Goal: Information Seeking & Learning: Learn about a topic

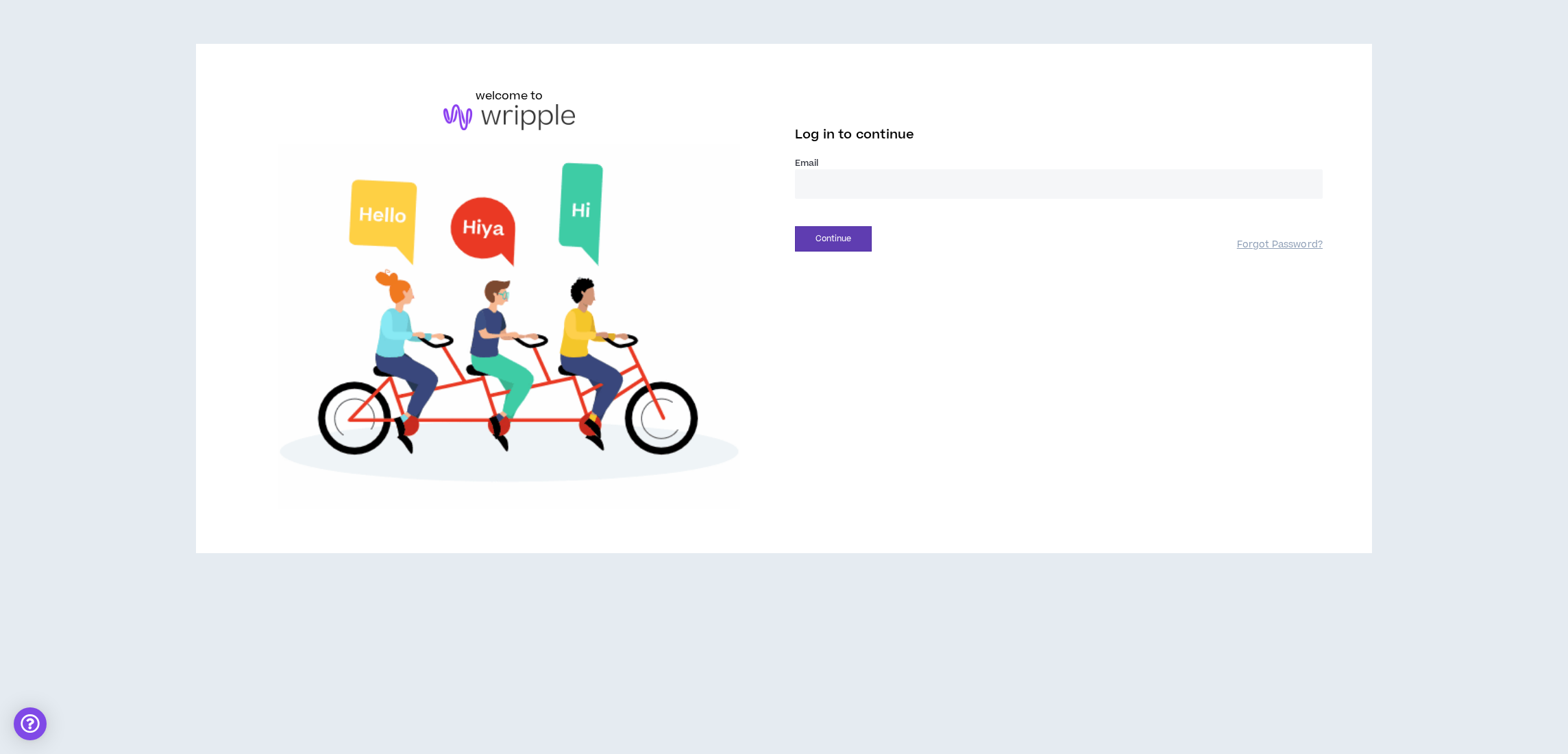
type input "**********"
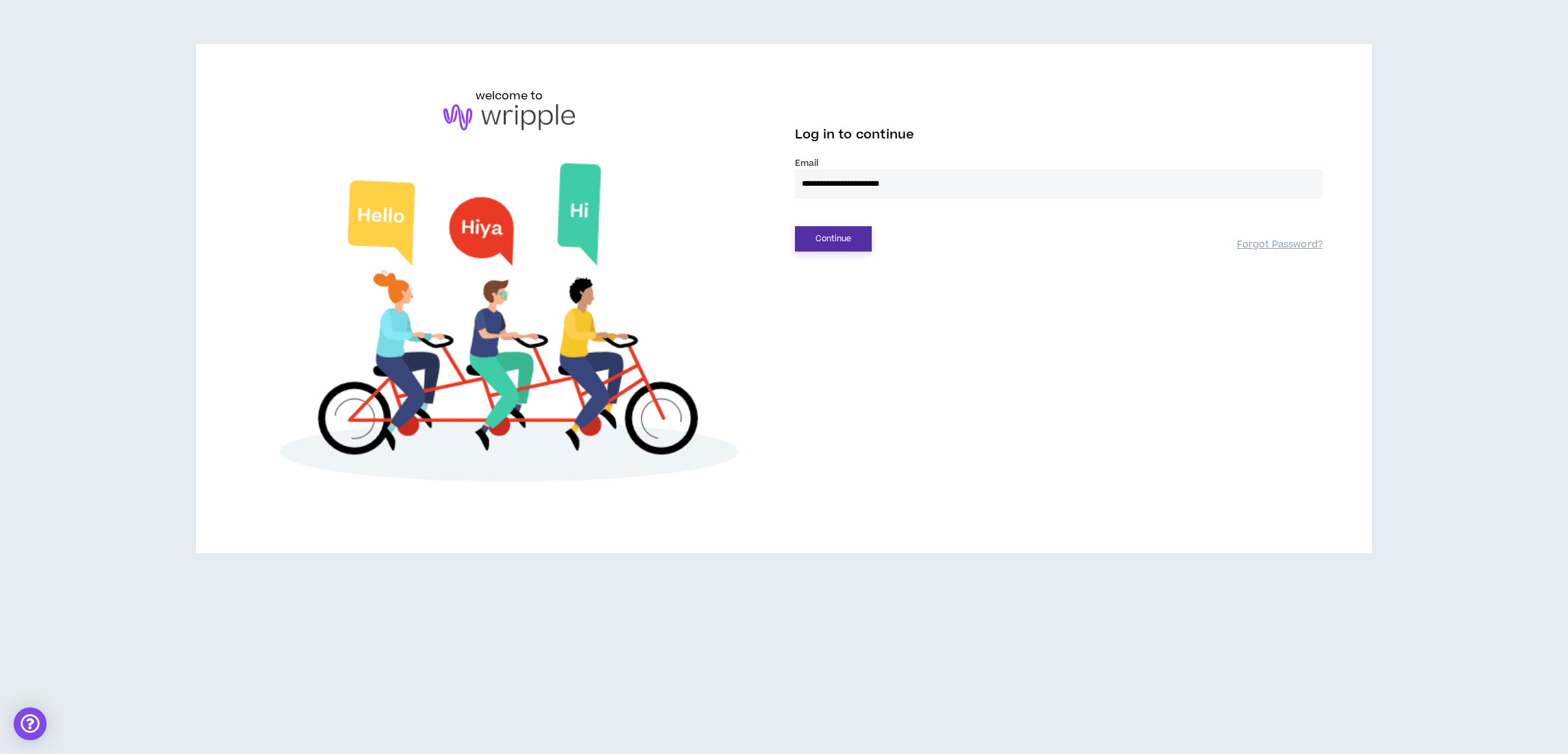
click at [857, 242] on button "Continue" at bounding box center [833, 239] width 76 height 25
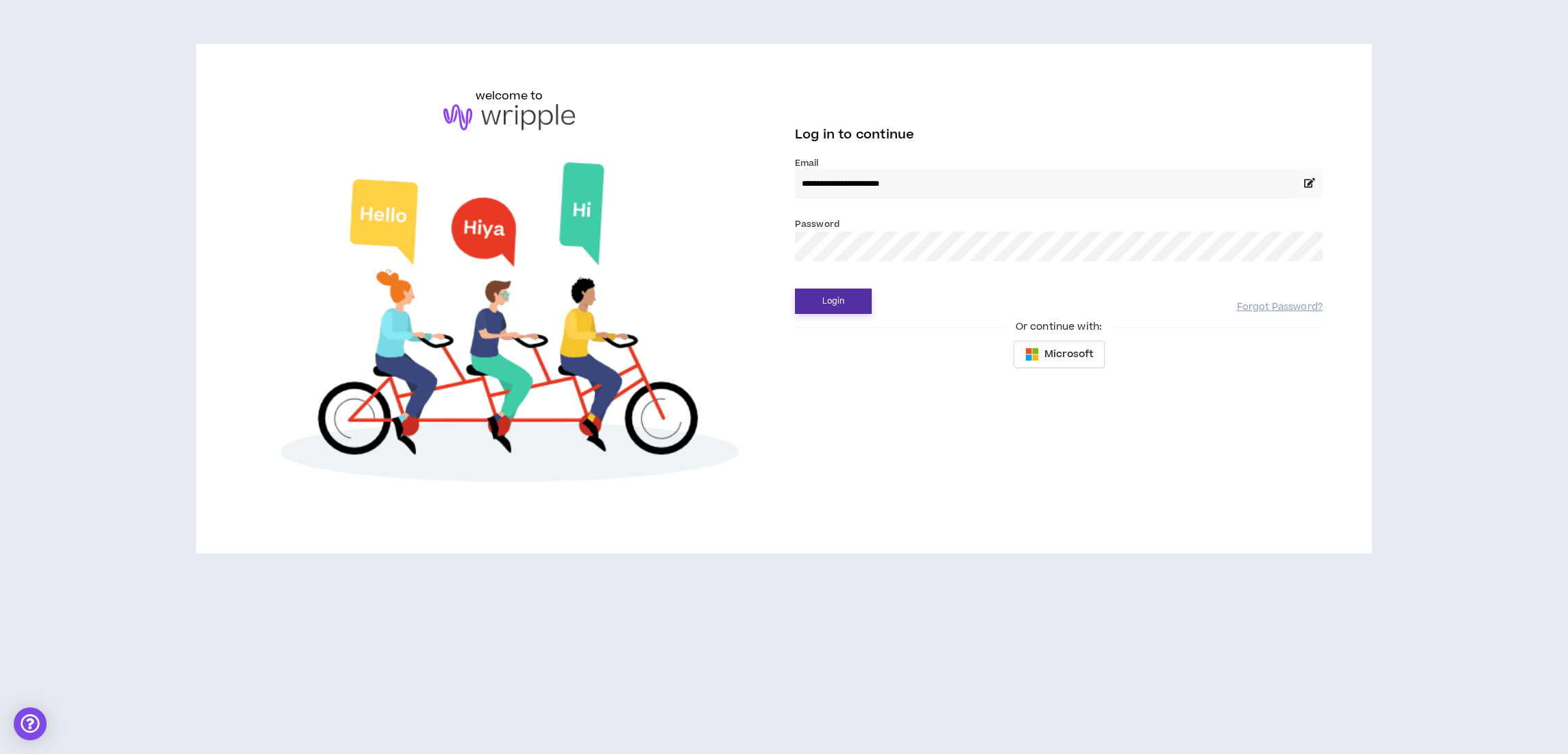
click at [840, 301] on button "Login" at bounding box center [833, 301] width 76 height 25
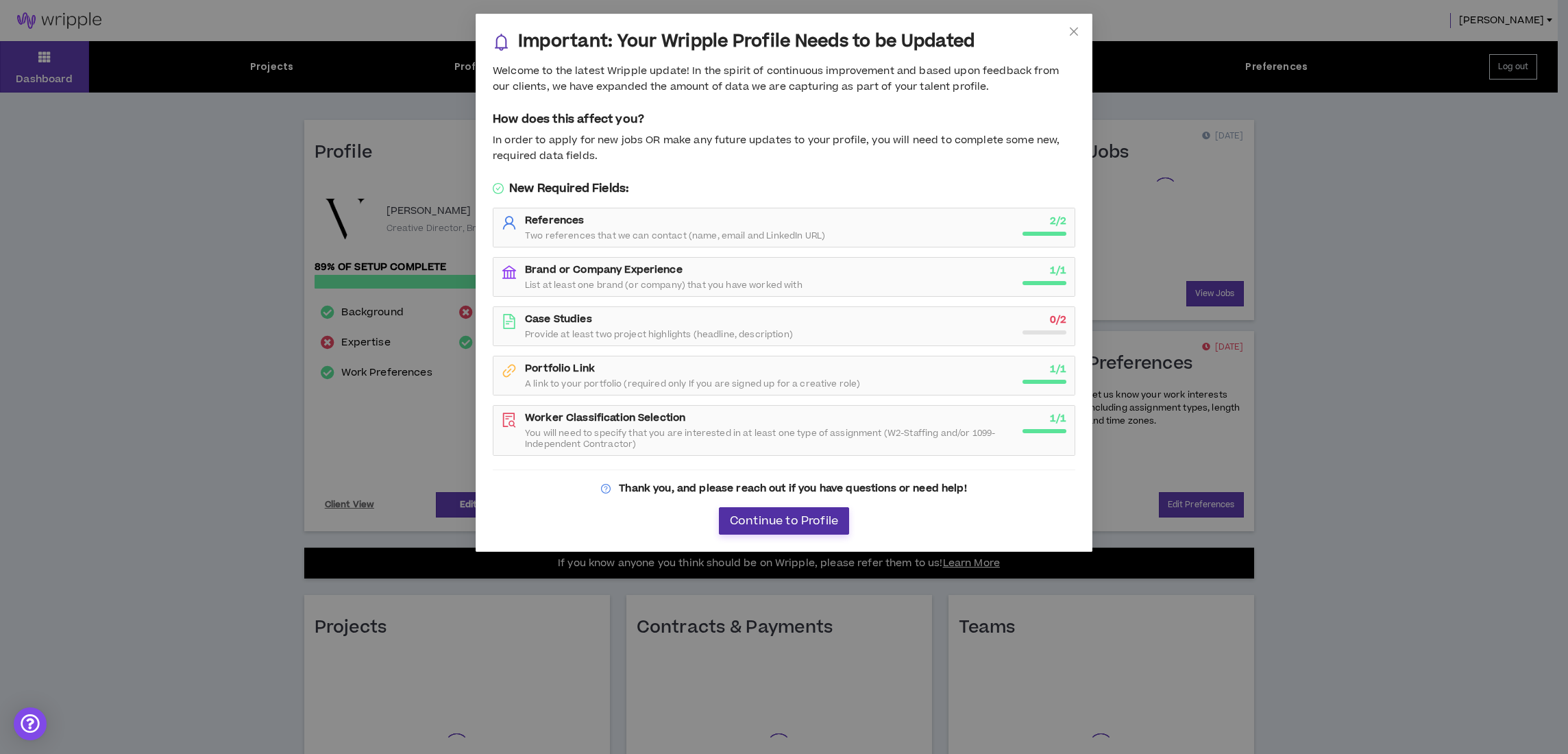
click at [827, 515] on span "Continue to Profile" at bounding box center [784, 521] width 108 height 13
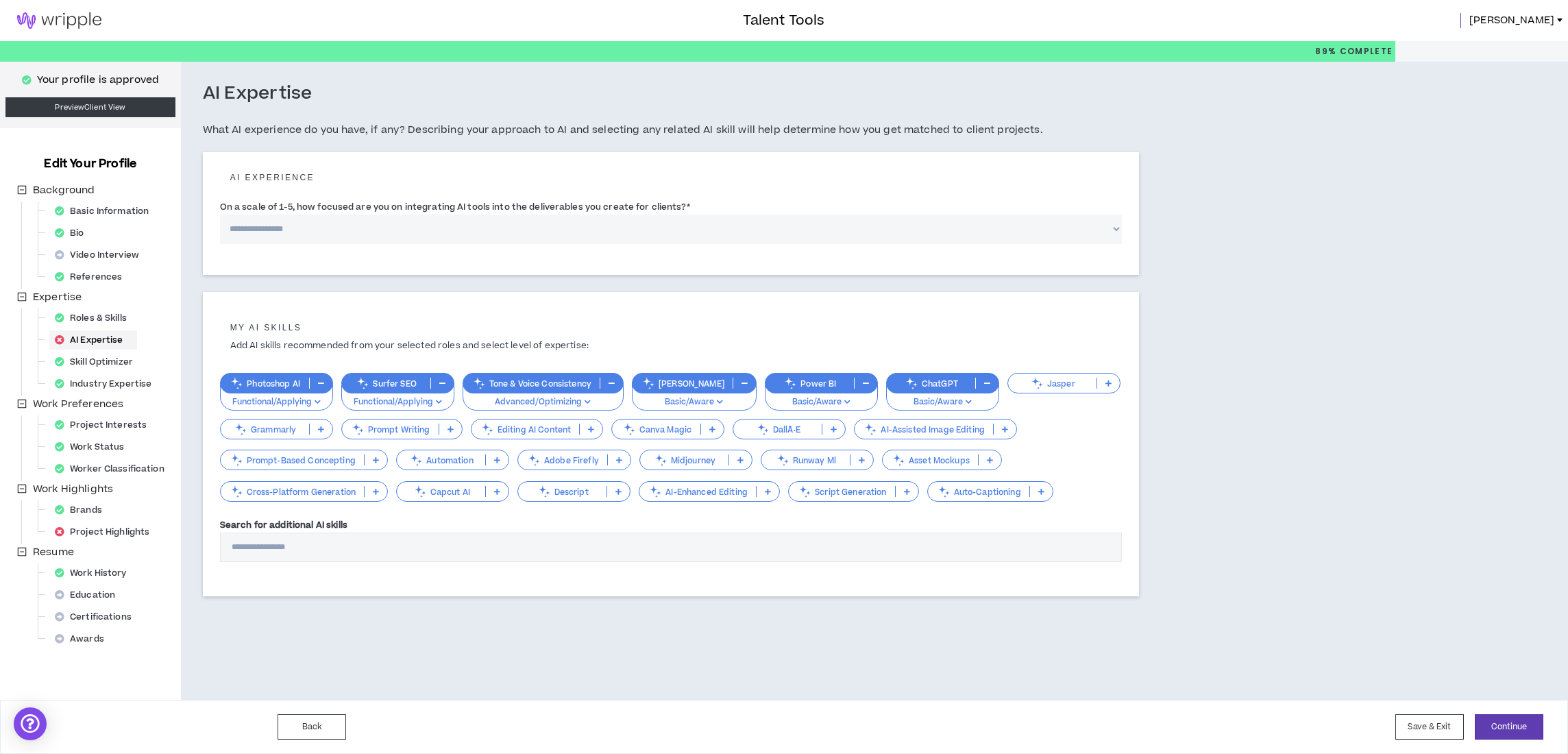
click at [376, 426] on p "Prompt Writing" at bounding box center [390, 429] width 97 height 10
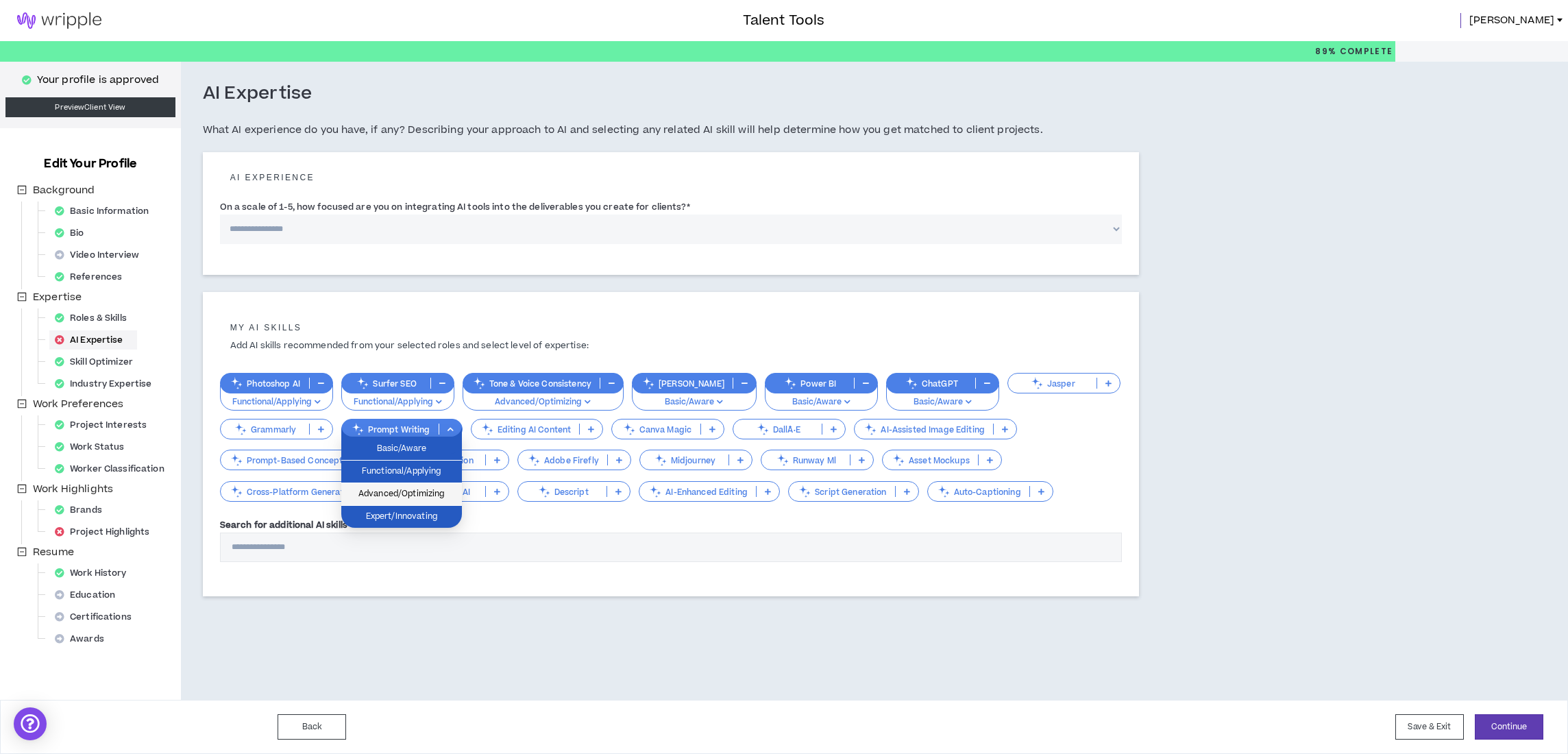
click at [387, 493] on span "Advanced/Optimizing" at bounding box center [401, 494] width 104 height 15
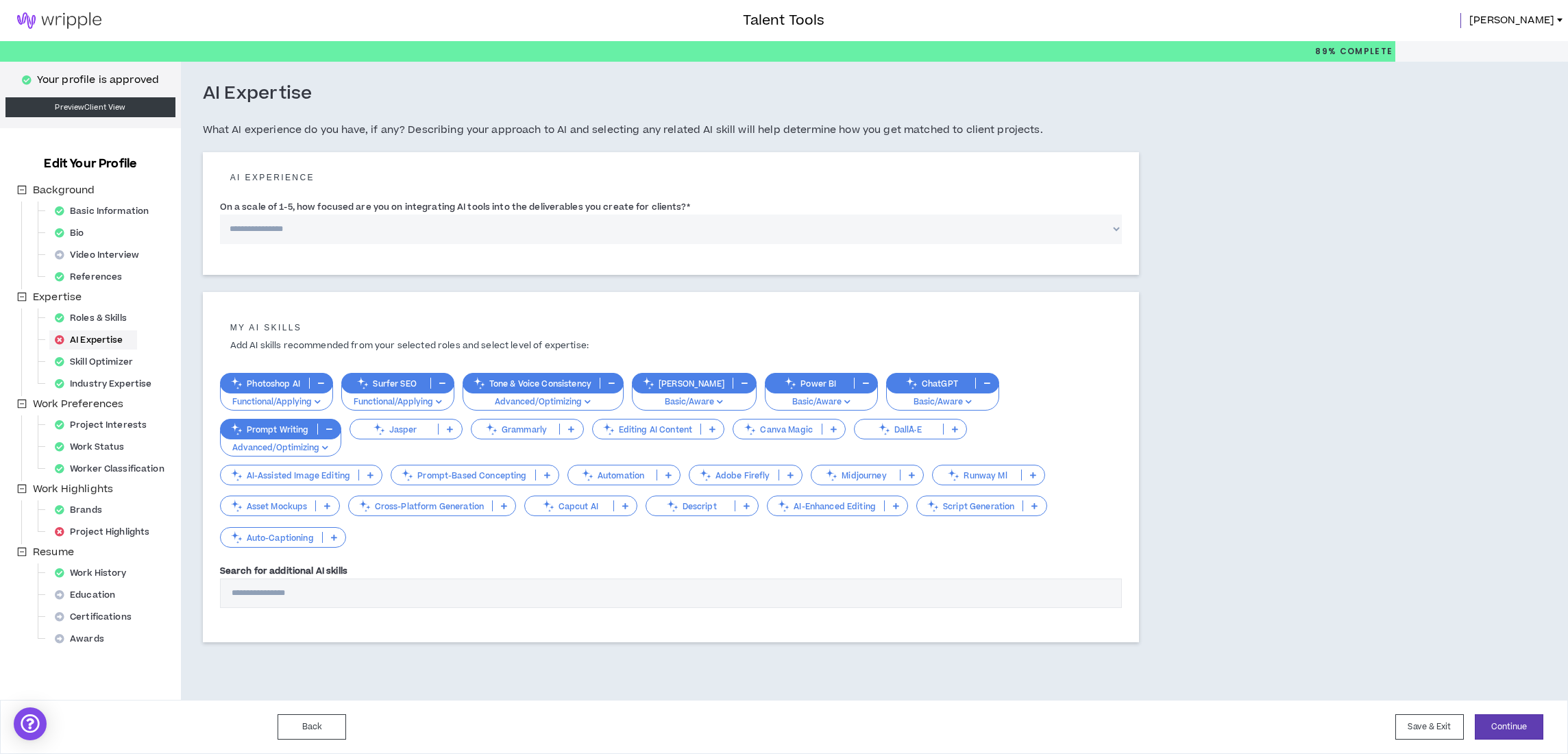
click at [593, 428] on p "Editing AI Content" at bounding box center [646, 429] width 108 height 10
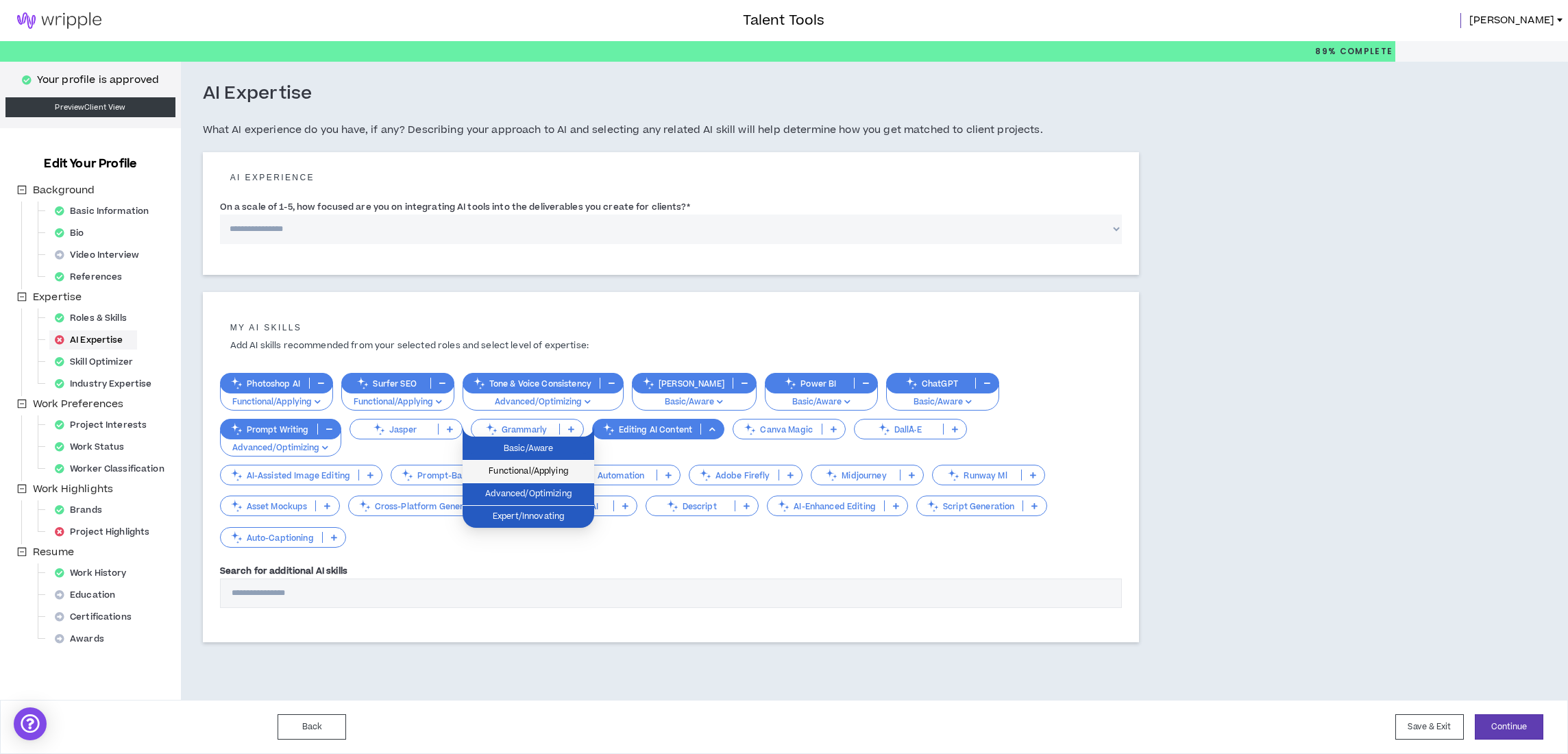
click at [523, 472] on span "Functional/Applying" at bounding box center [528, 471] width 115 height 15
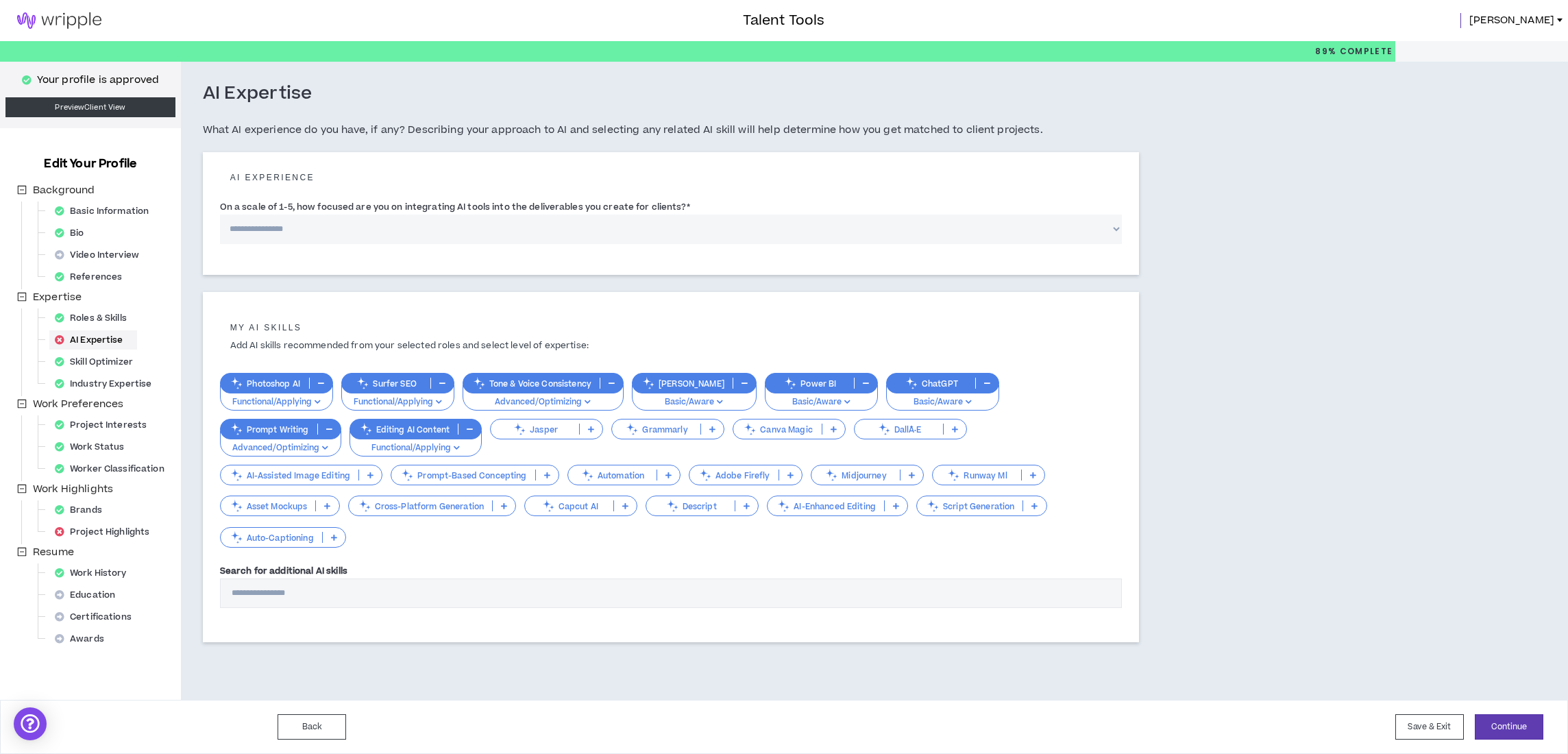
click at [824, 468] on icon at bounding box center [831, 475] width 15 height 15
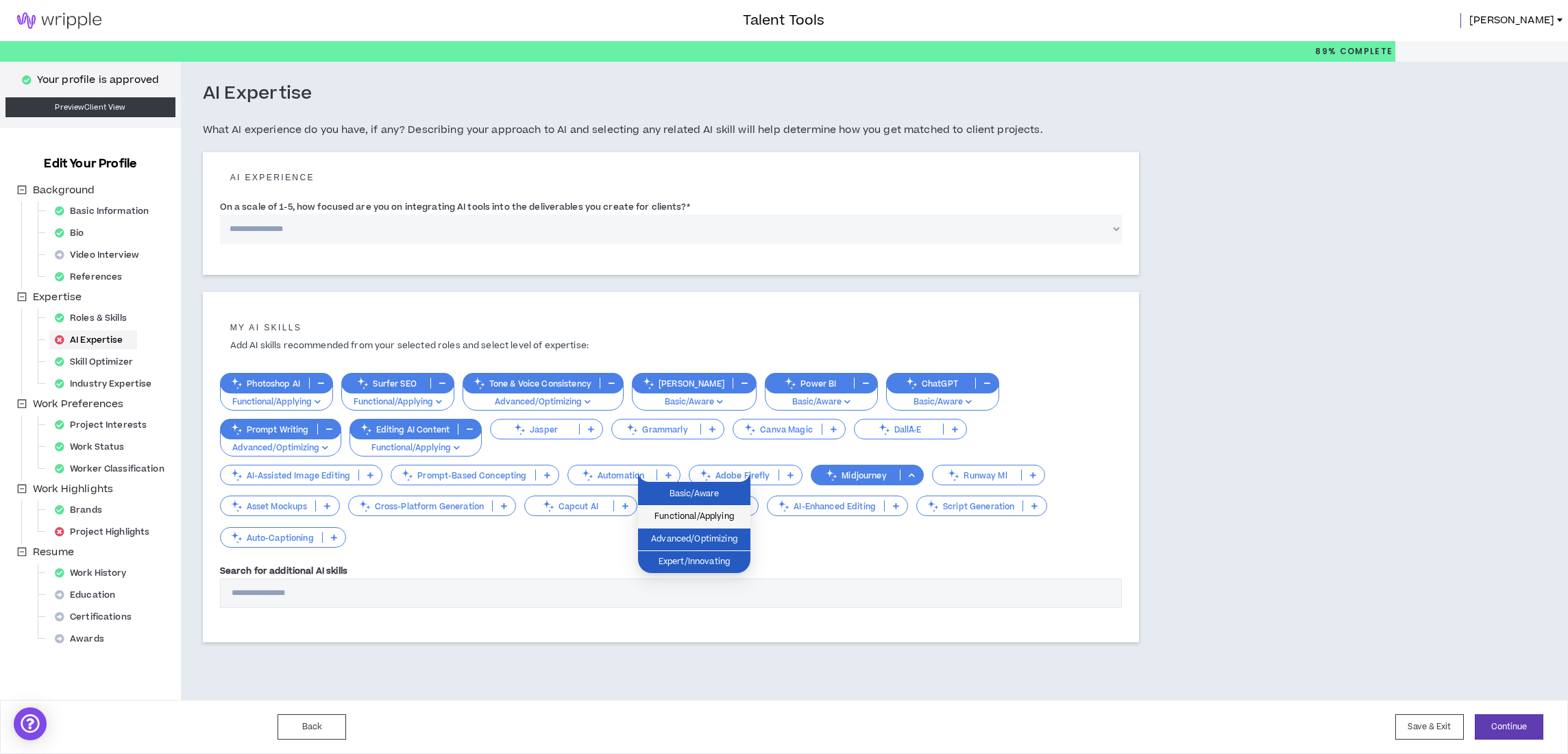
click at [668, 517] on span "Functional/Applying" at bounding box center [694, 517] width 96 height 15
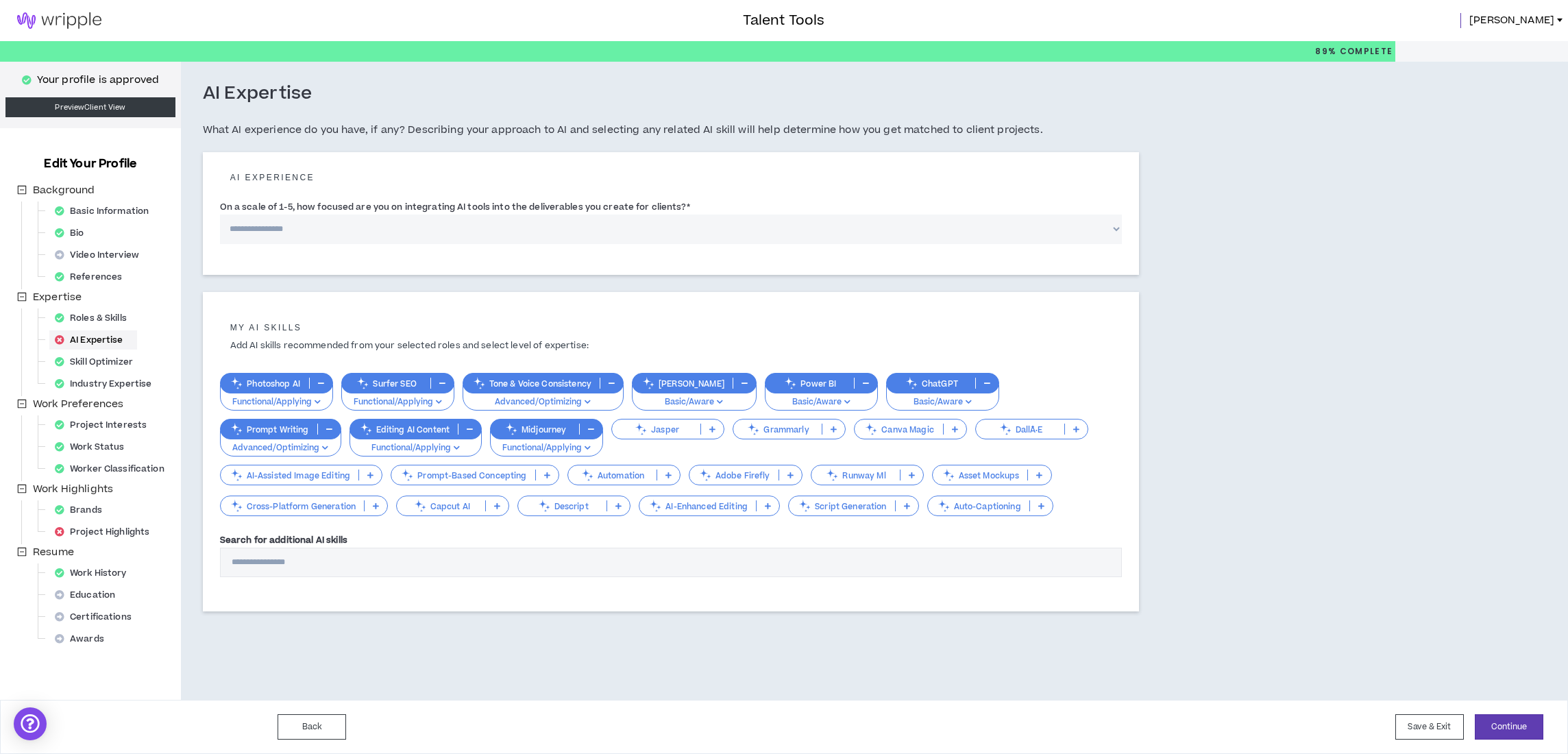
click at [729, 470] on p "Adobe Firefly" at bounding box center [734, 475] width 89 height 10
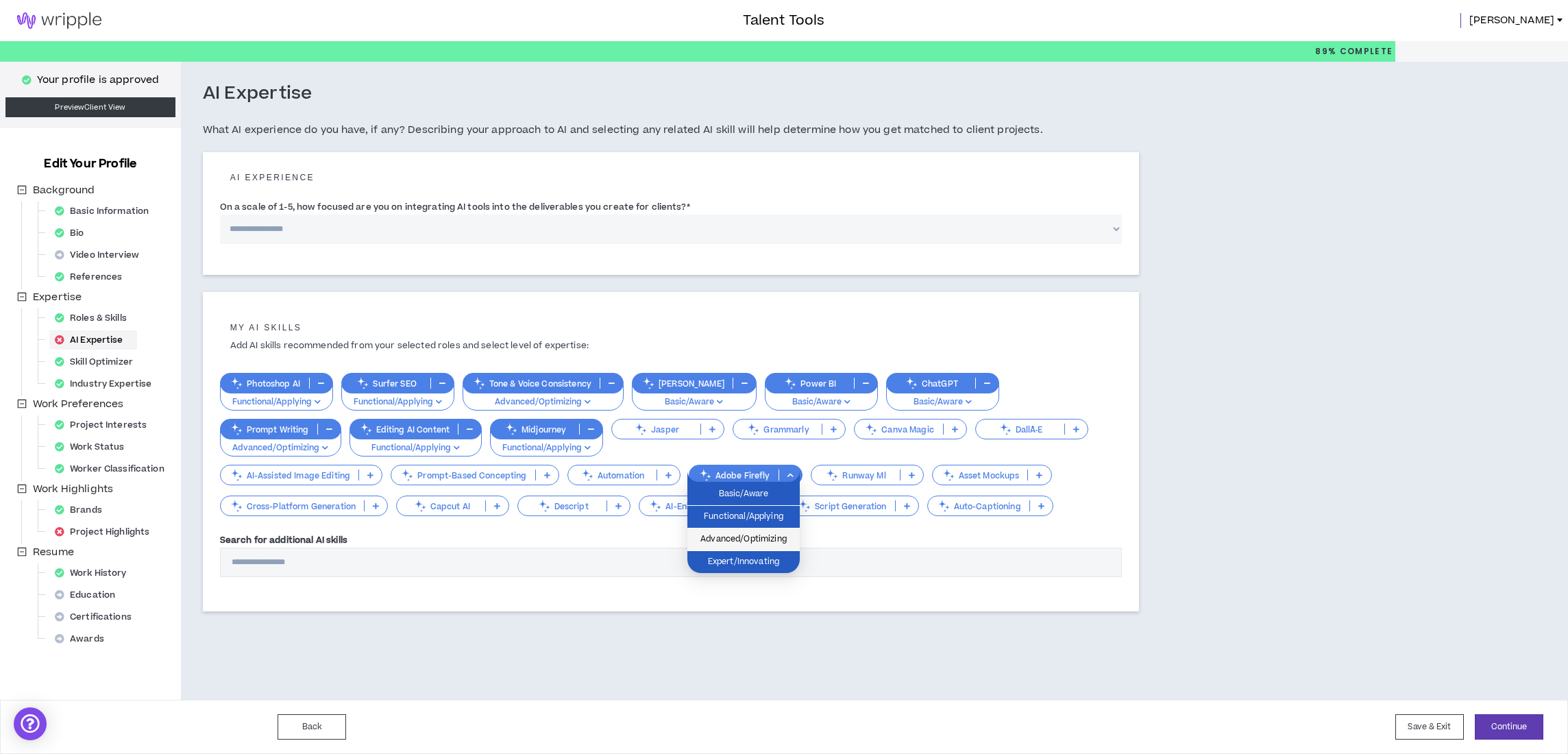
click at [734, 539] on span "Advanced/Optimizing" at bounding box center [744, 539] width 96 height 15
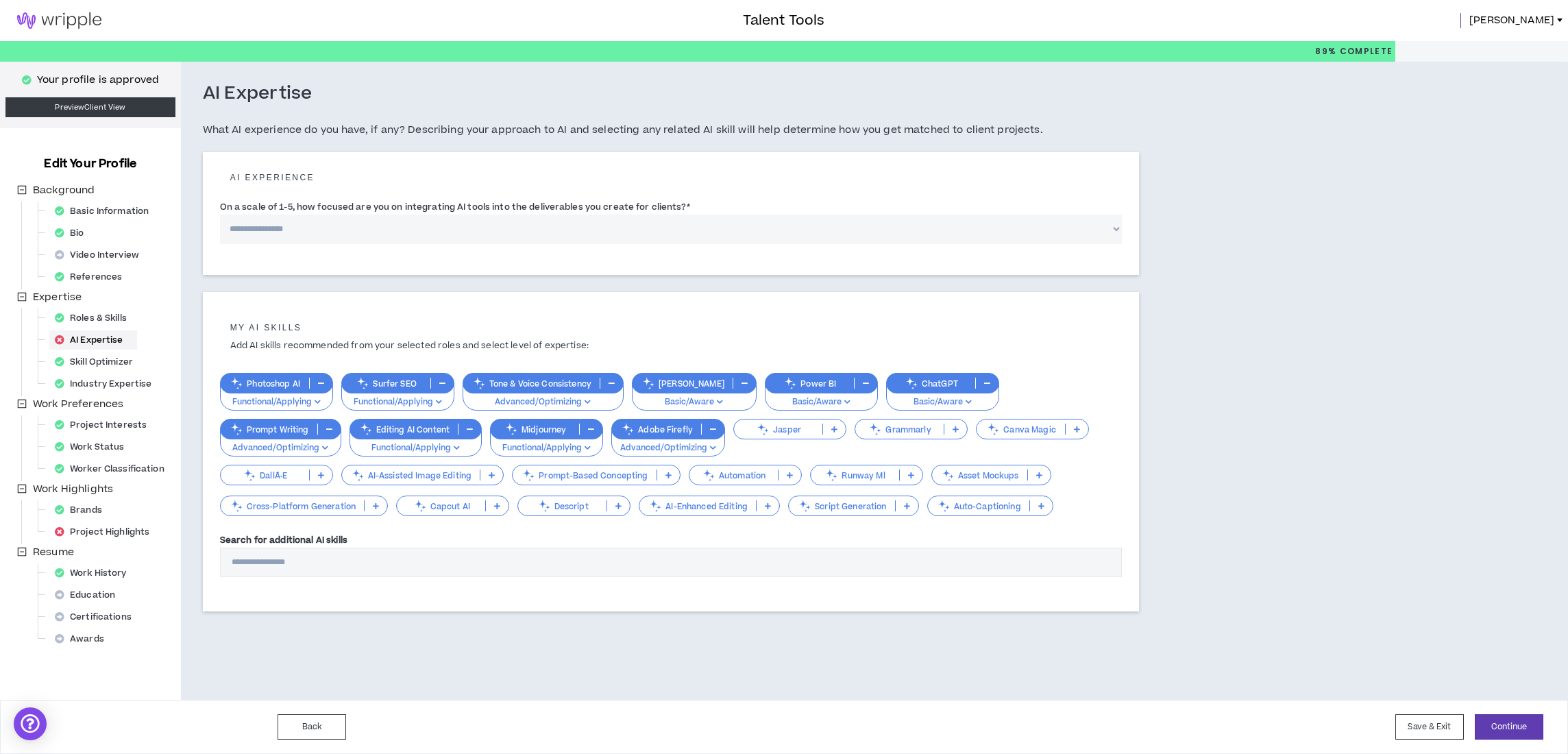
select select "*"
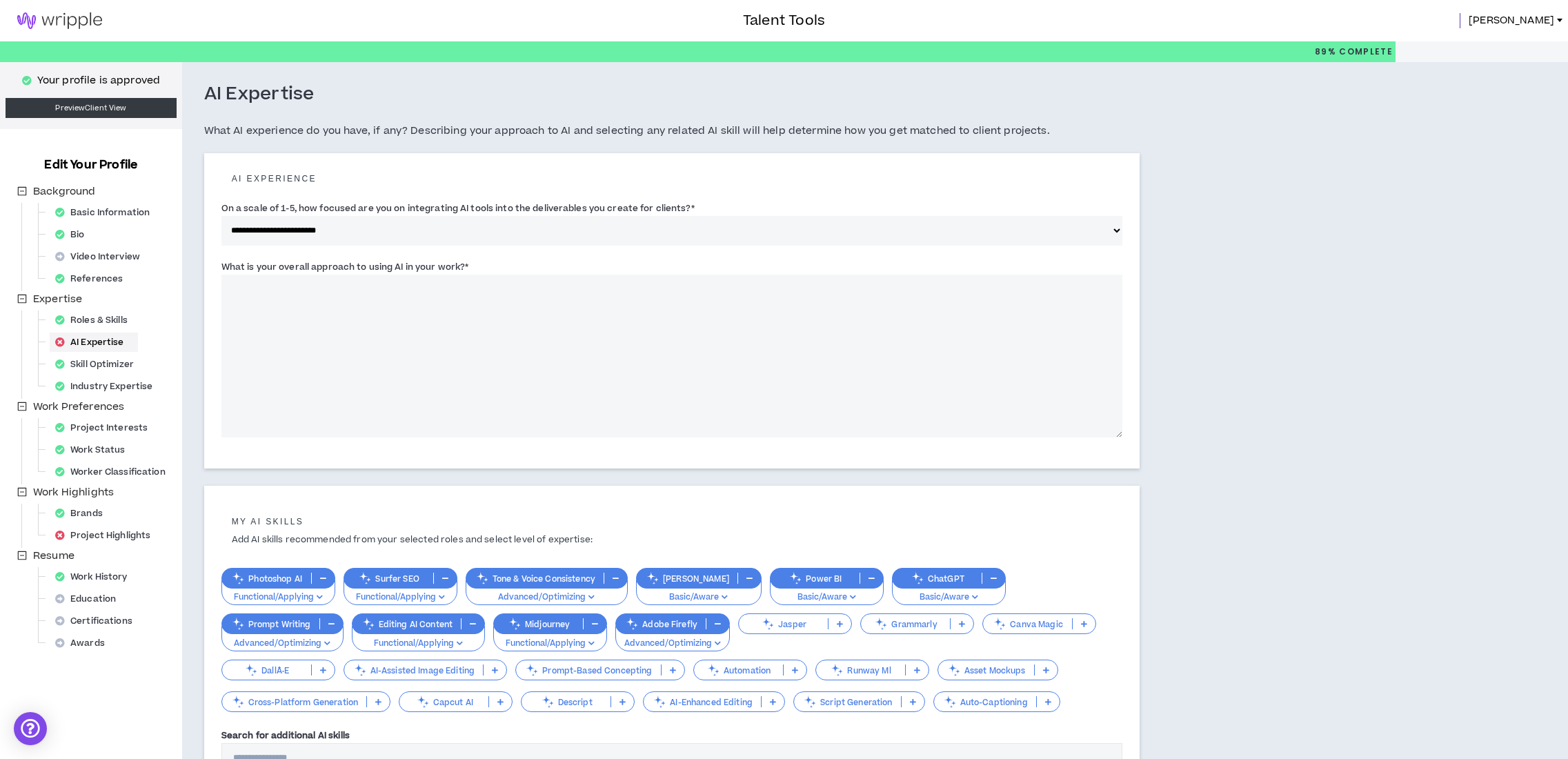
click at [651, 385] on textarea "What is your overall approach to using AI in your work? *" at bounding box center [672, 356] width 902 height 163
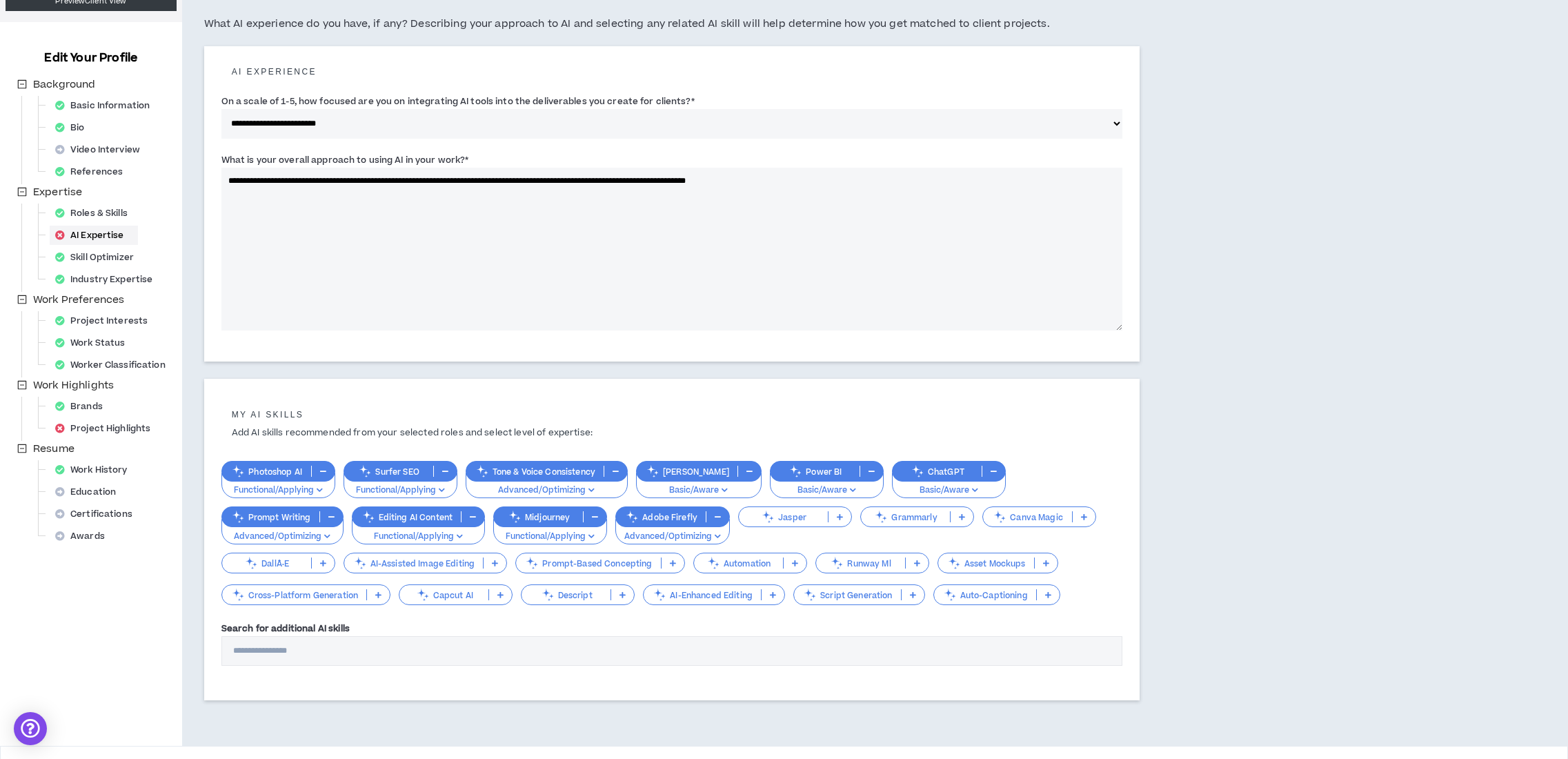
scroll to position [125, 0]
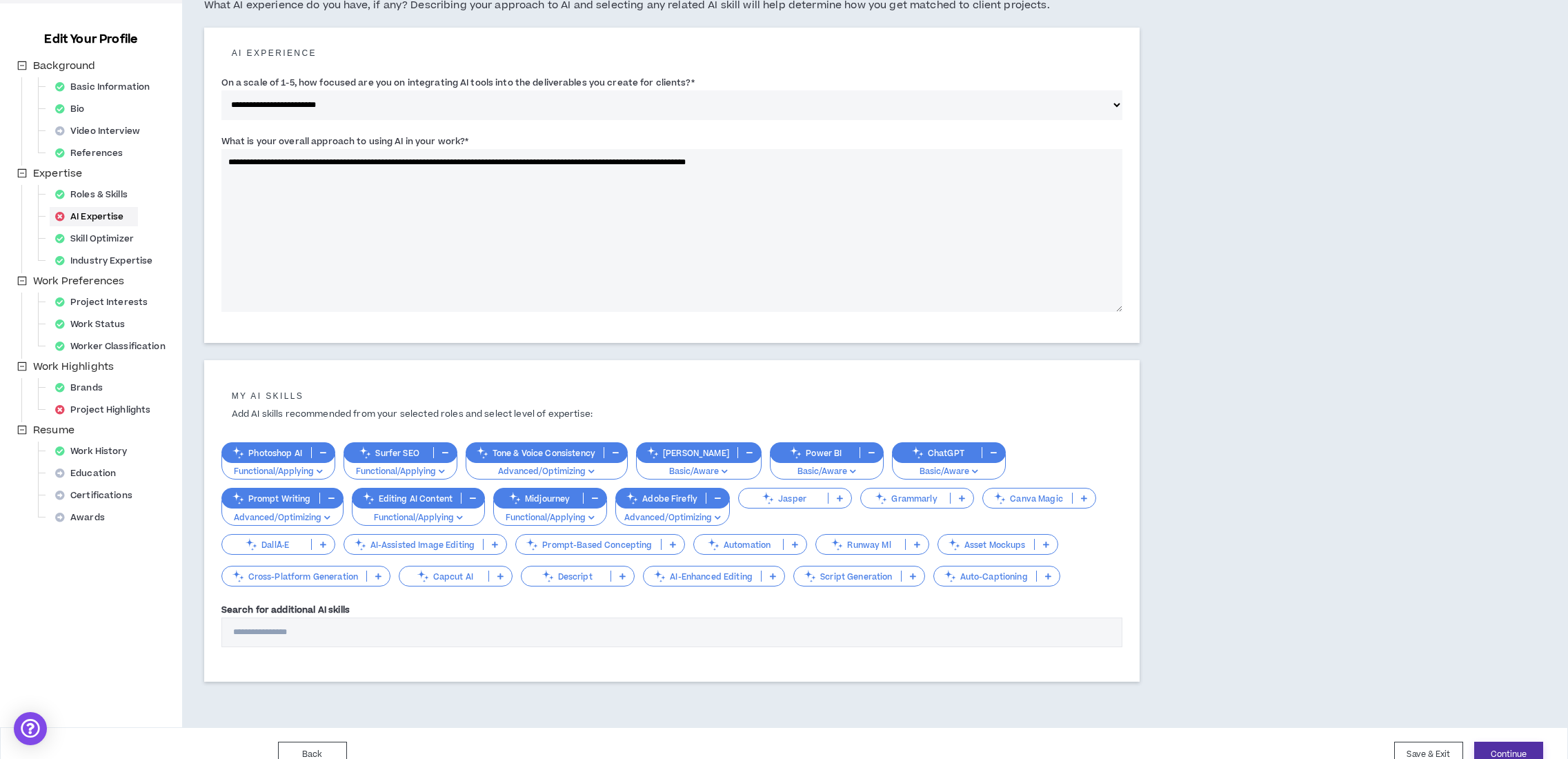
type textarea "**********"
click at [1517, 743] on button "Continue" at bounding box center [1509, 754] width 69 height 26
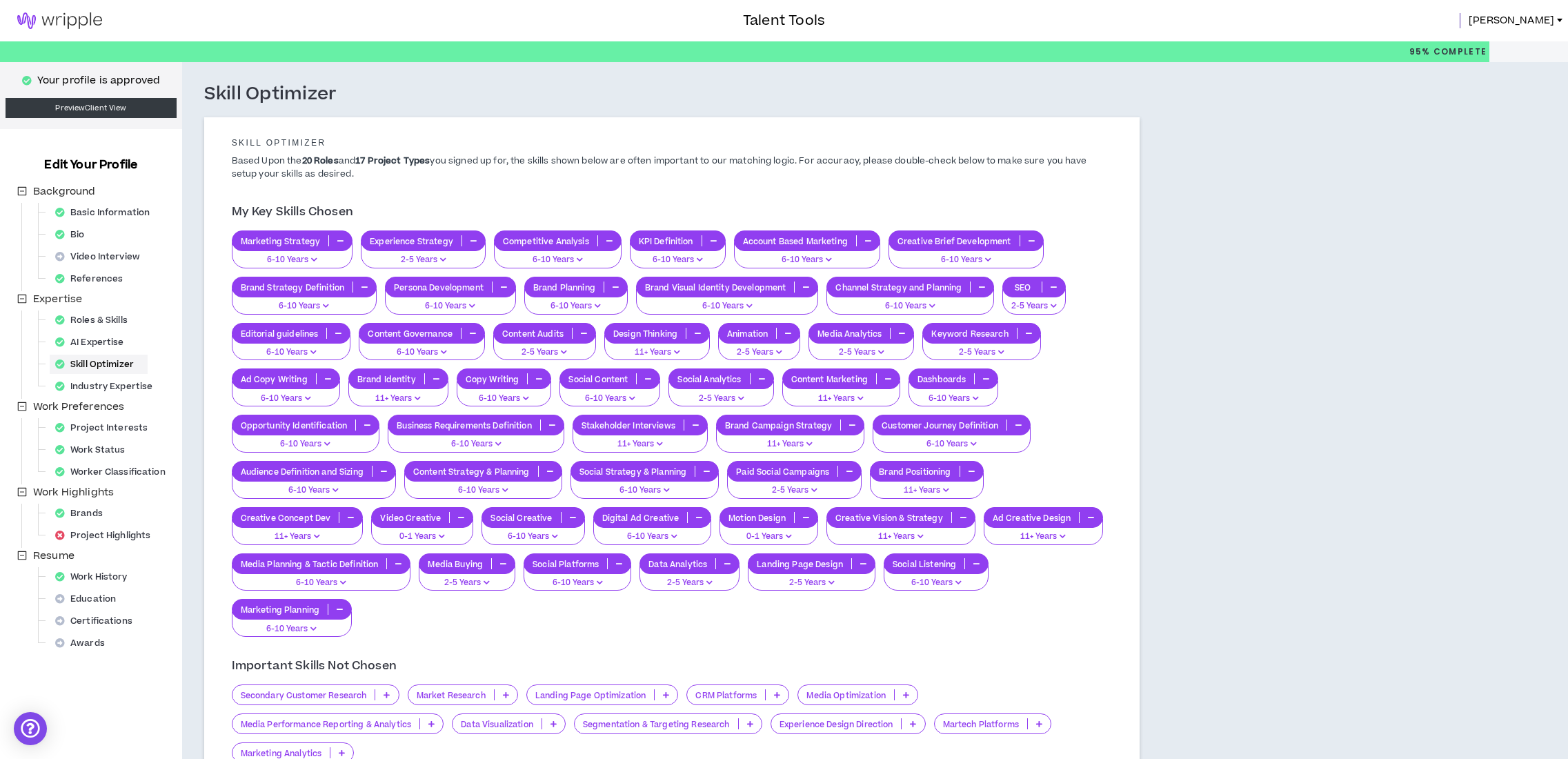
click at [80, 18] on img at bounding box center [59, 21] width 119 height 17
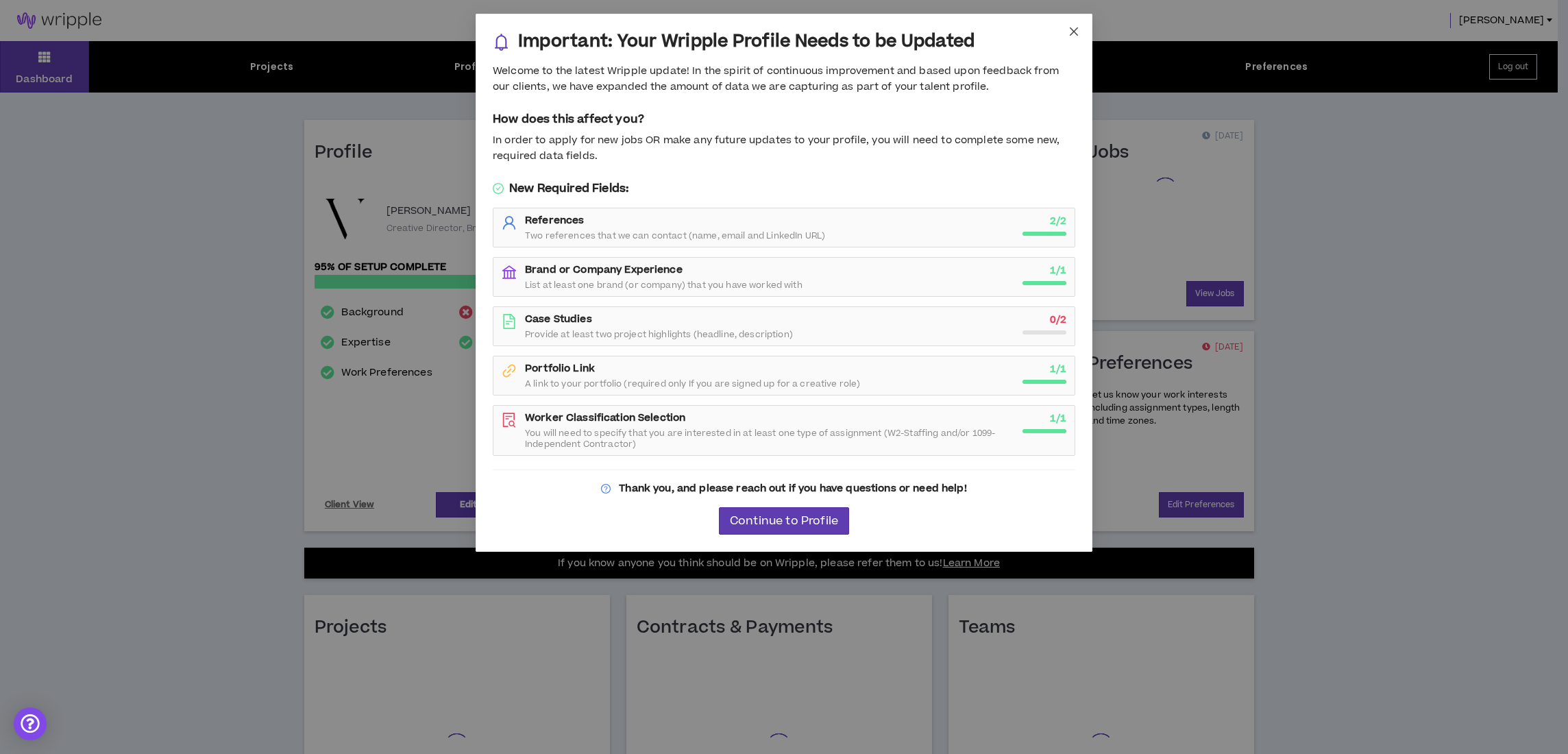
click at [1076, 36] on icon "close" at bounding box center [1074, 31] width 11 height 11
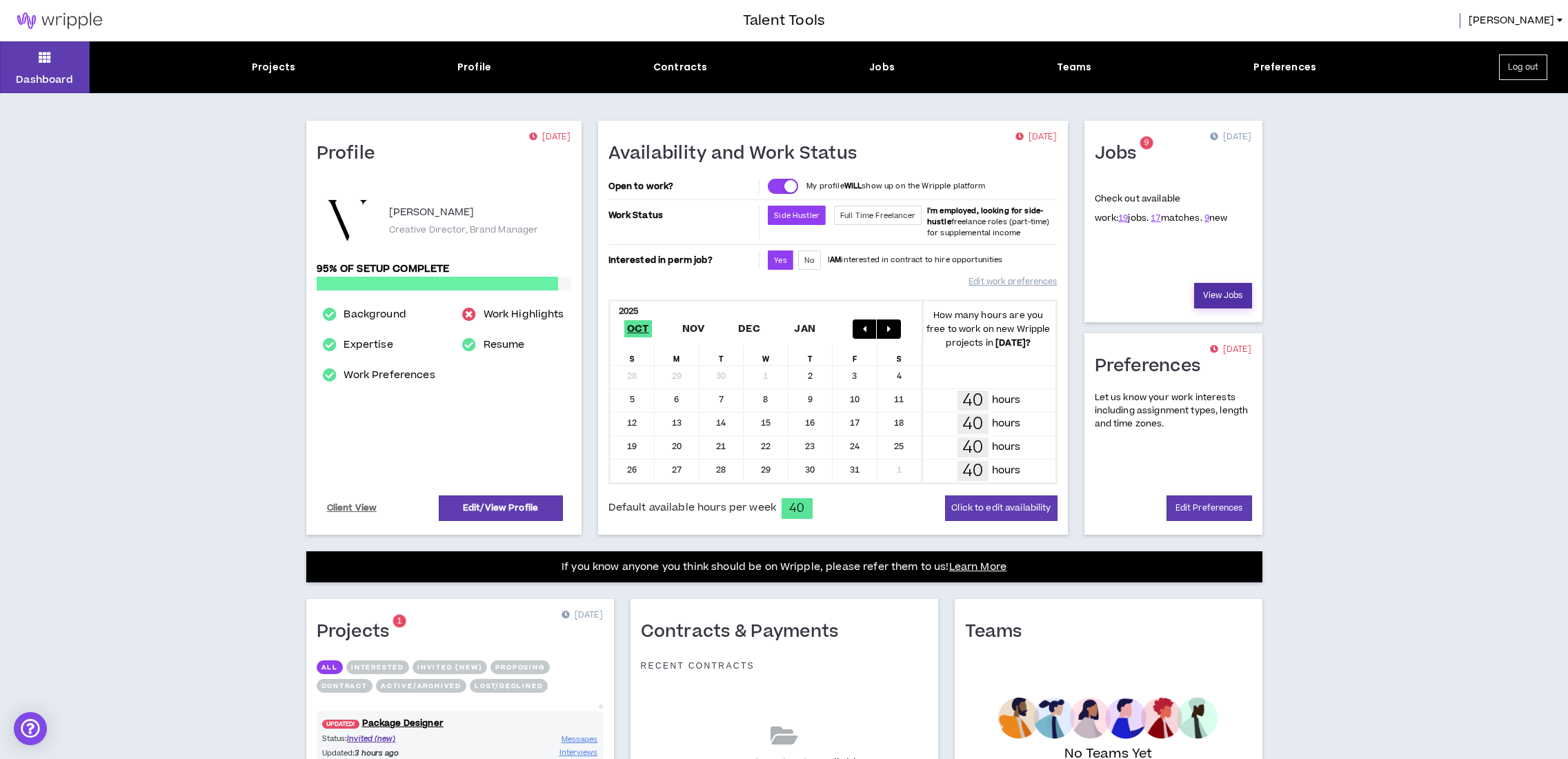
click at [1217, 292] on link "View Jobs" at bounding box center [1223, 295] width 58 height 26
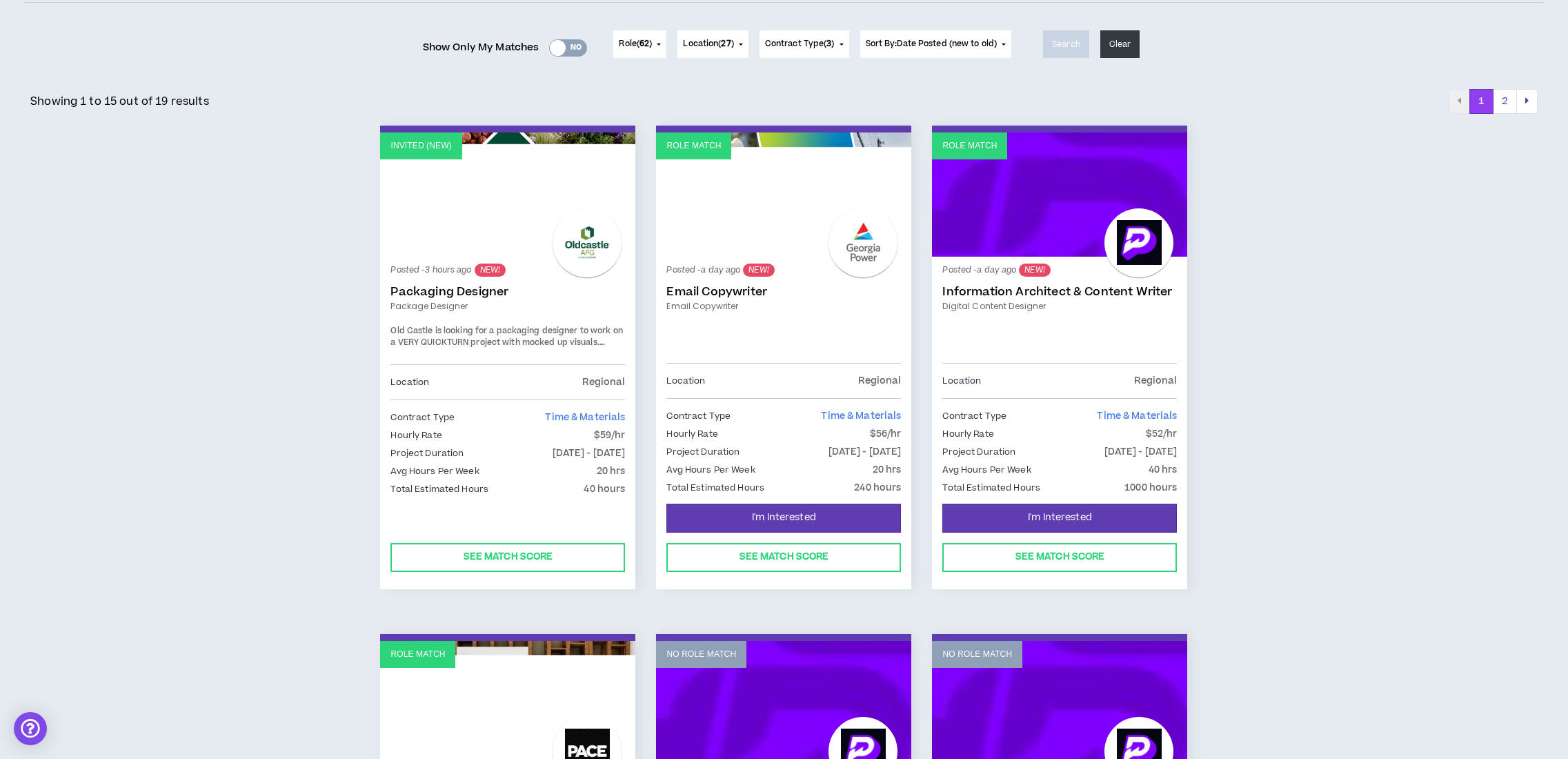
scroll to position [51, 0]
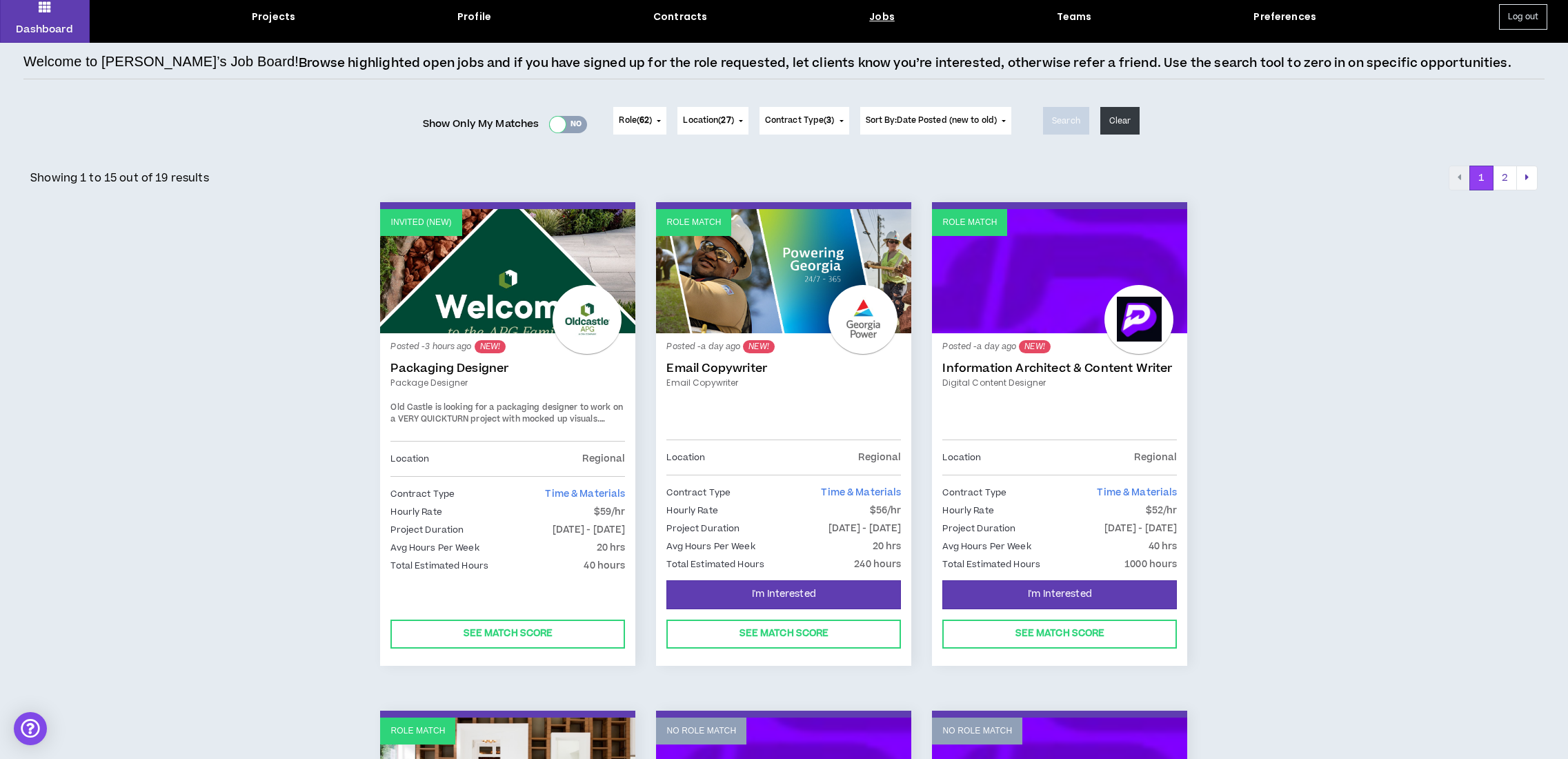
click at [561, 125] on div at bounding box center [558, 125] width 16 height 16
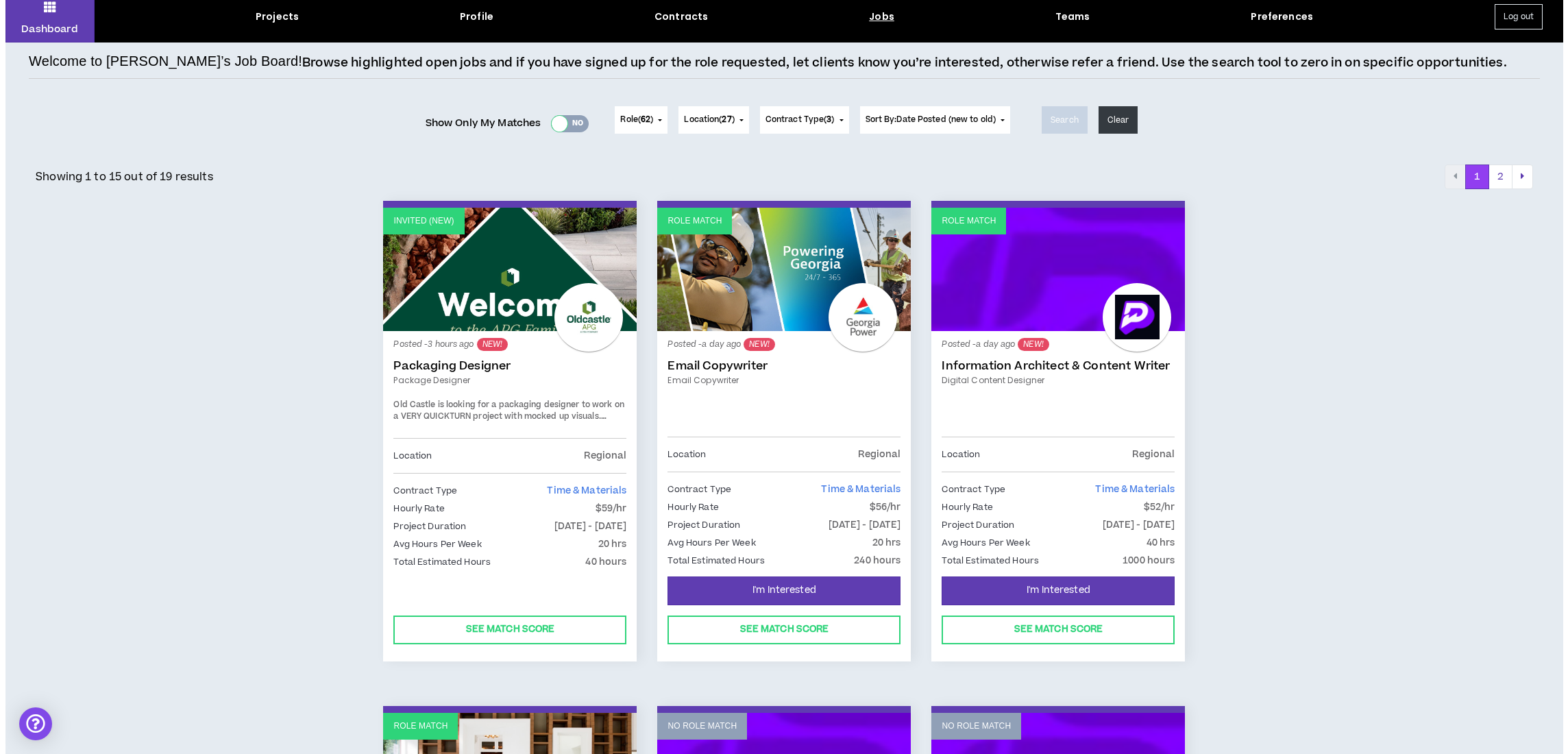
scroll to position [0, 0]
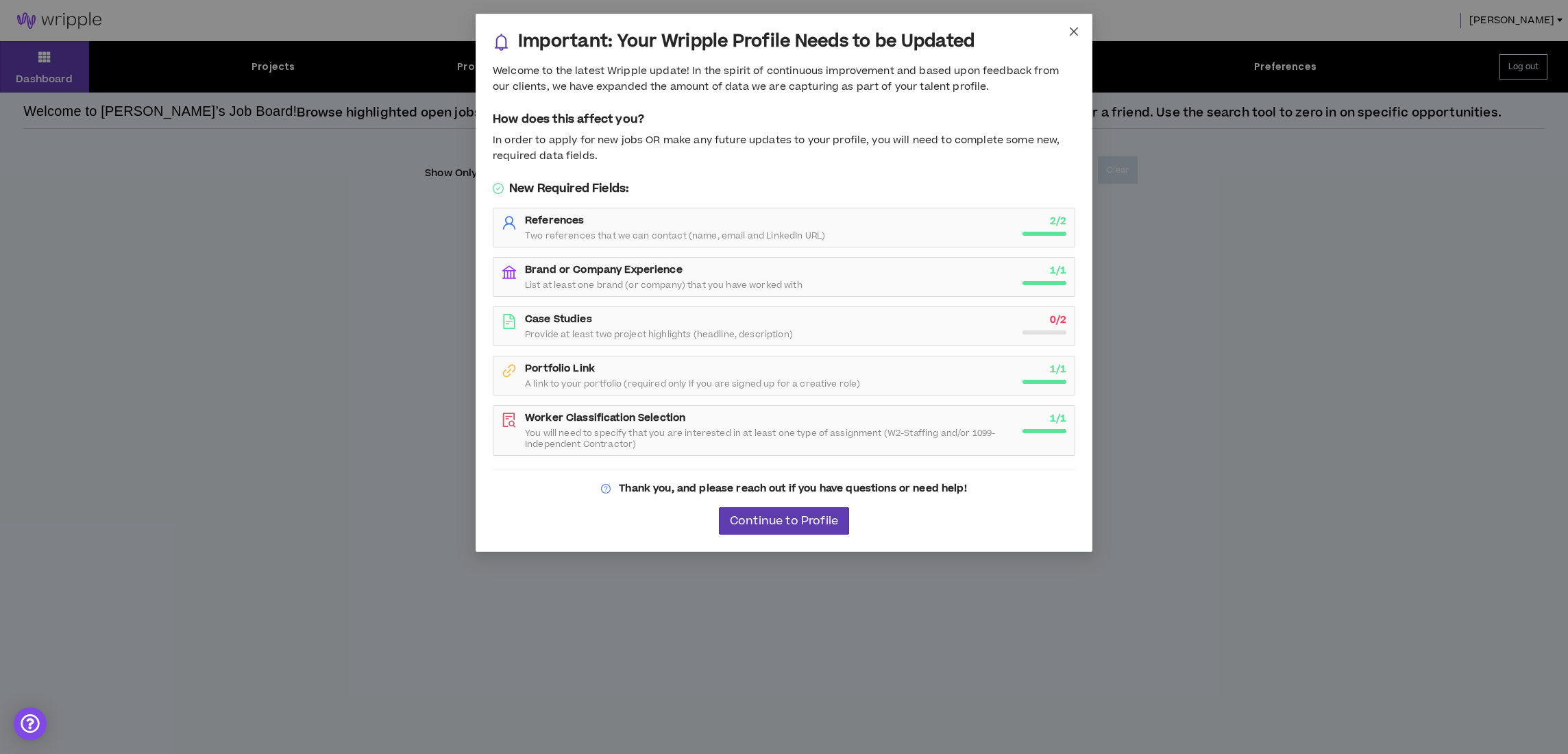
click at [1071, 31] on icon "close" at bounding box center [1074, 31] width 11 height 11
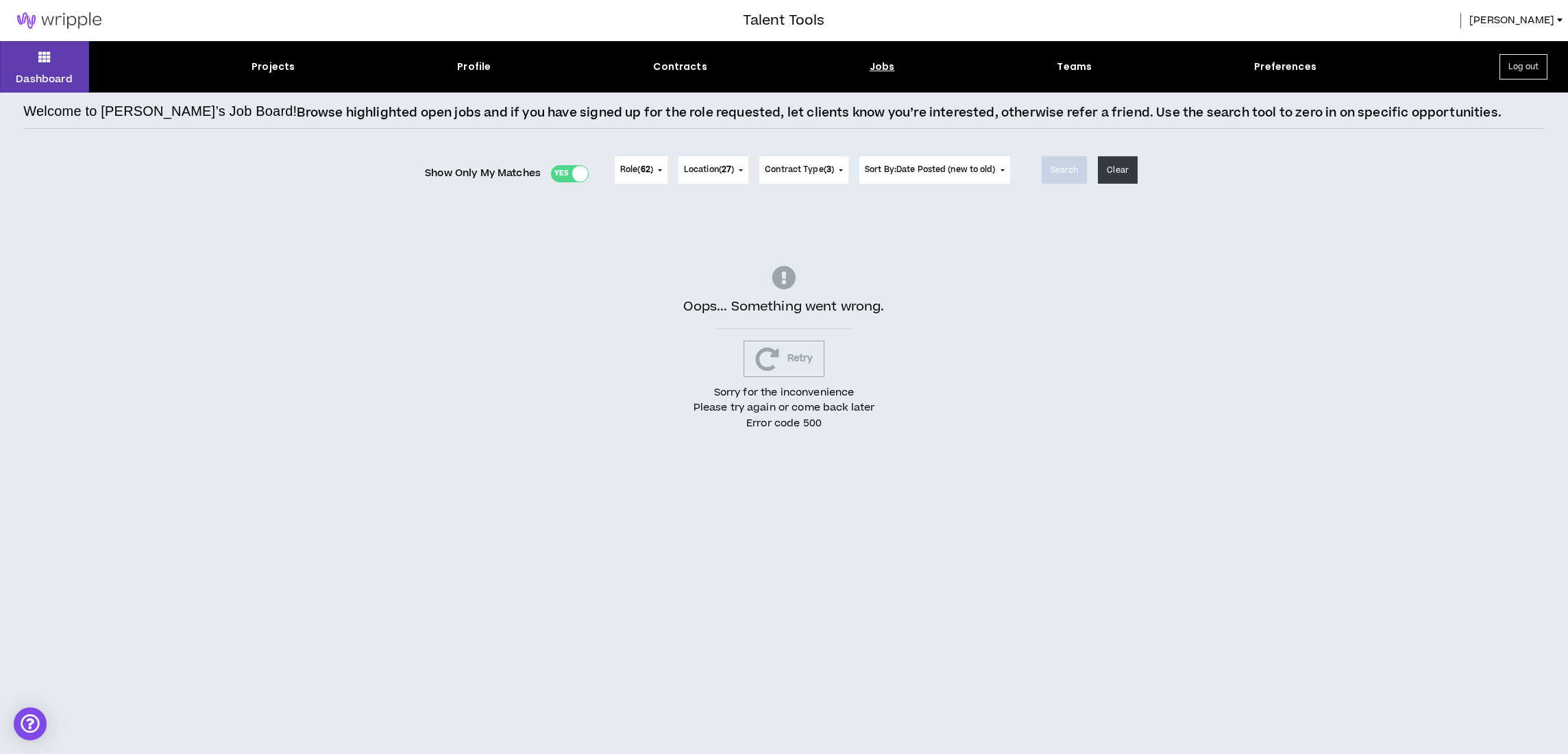
click at [769, 356] on icon "button" at bounding box center [767, 358] width 24 height 24
click at [572, 173] on div at bounding box center [580, 174] width 16 height 16
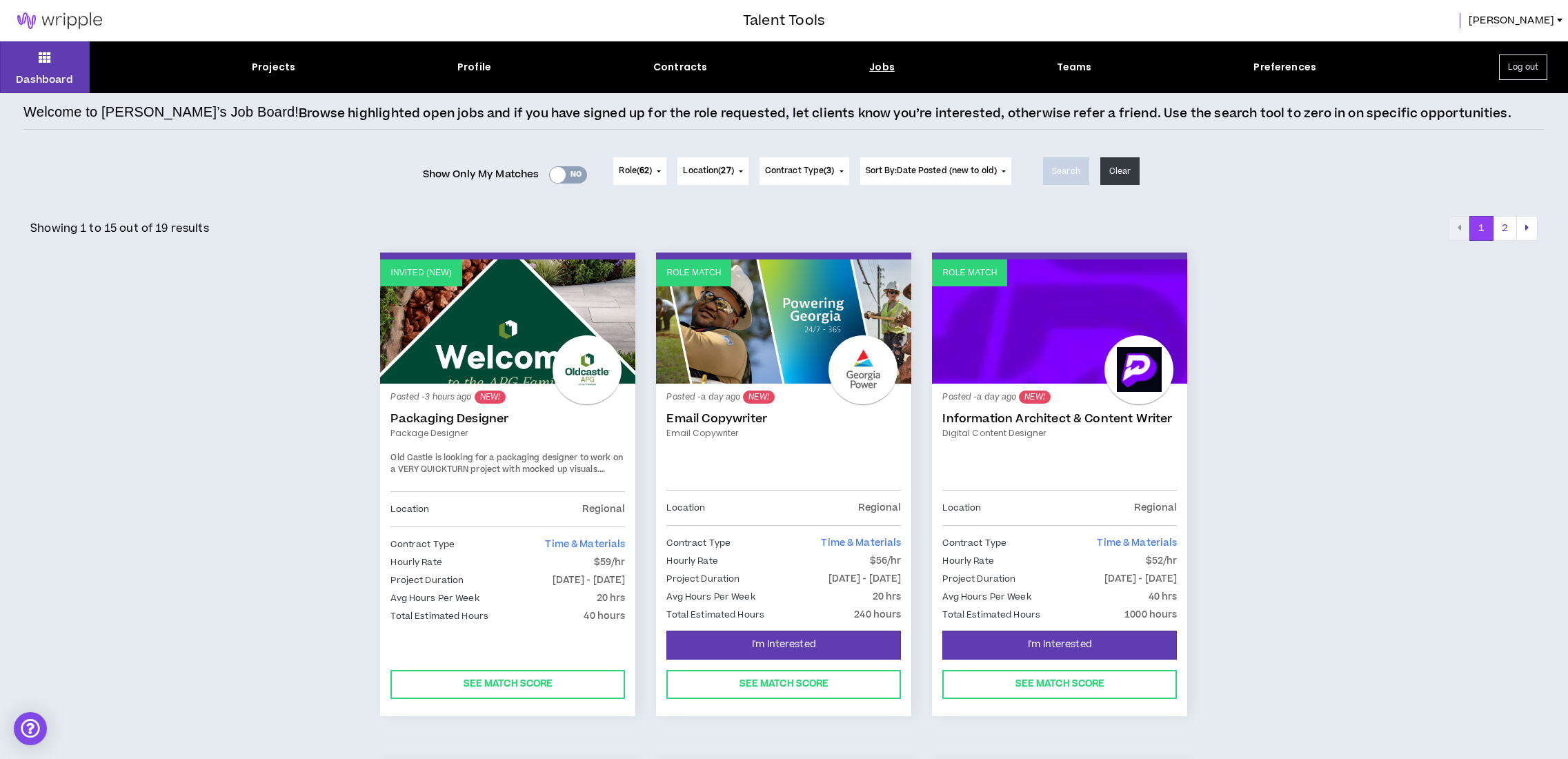
click at [533, 456] on span "Old Castle is looking for a packaging designer to work on a VERY QUICKTURN proj…" at bounding box center [506, 464] width 232 height 24
click at [521, 678] on button "See Match Score" at bounding box center [508, 684] width 234 height 29
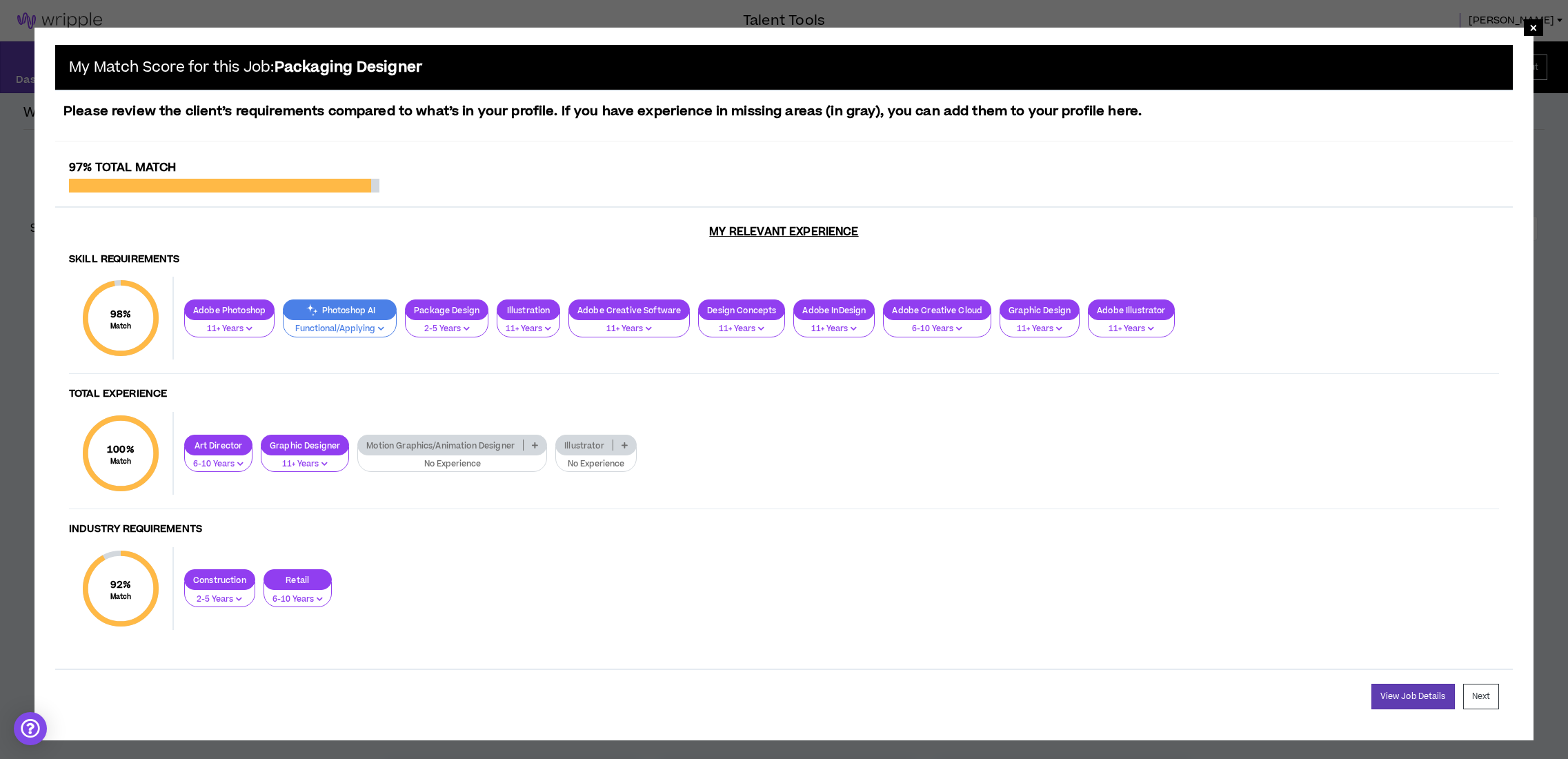
click at [597, 443] on p "Illustrator" at bounding box center [584, 445] width 56 height 10
click at [596, 508] on span "6-10 Years" at bounding box center [598, 510] width 64 height 15
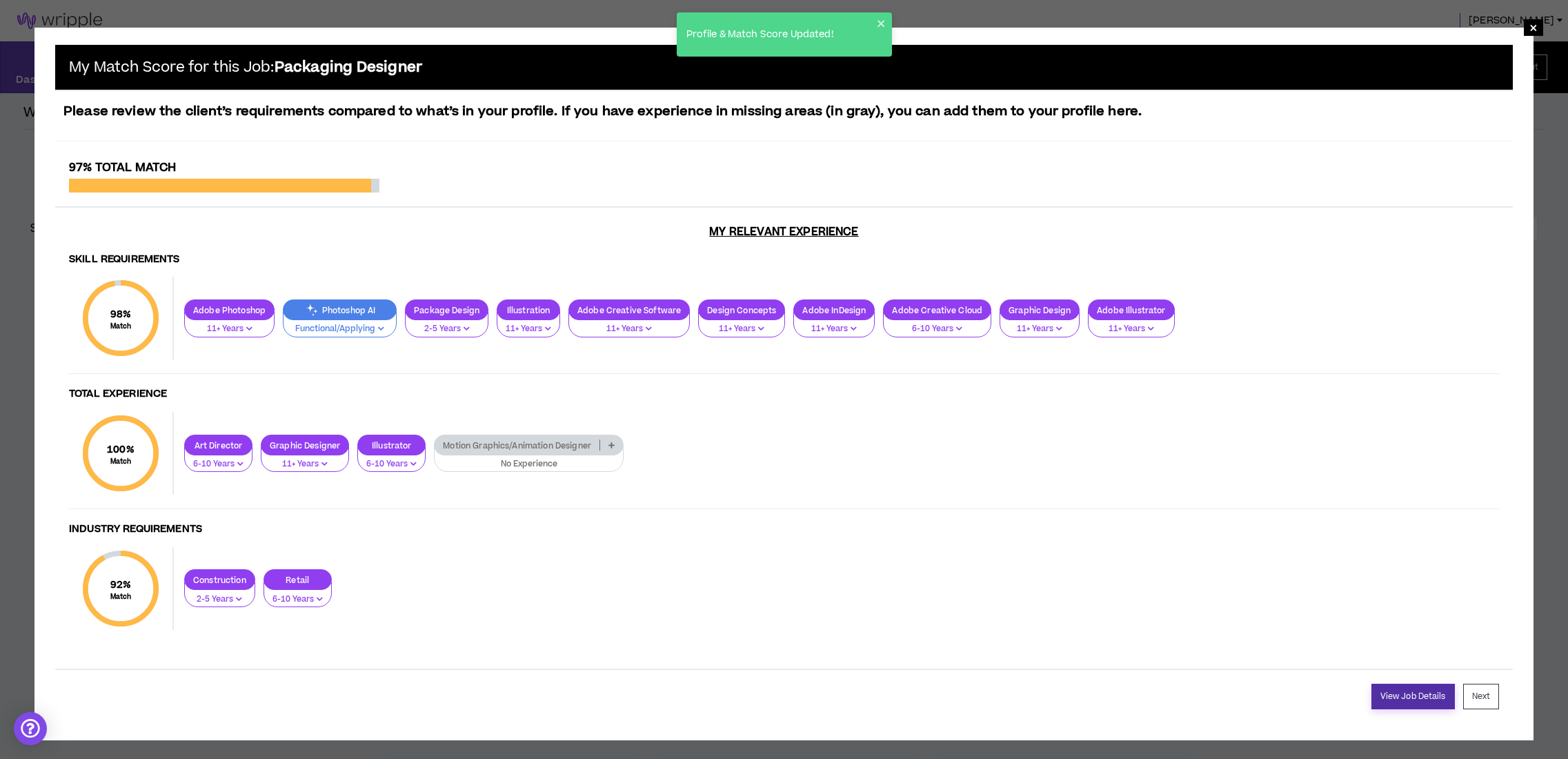
click at [1402, 684] on link "View Job Details" at bounding box center [1413, 696] width 84 height 26
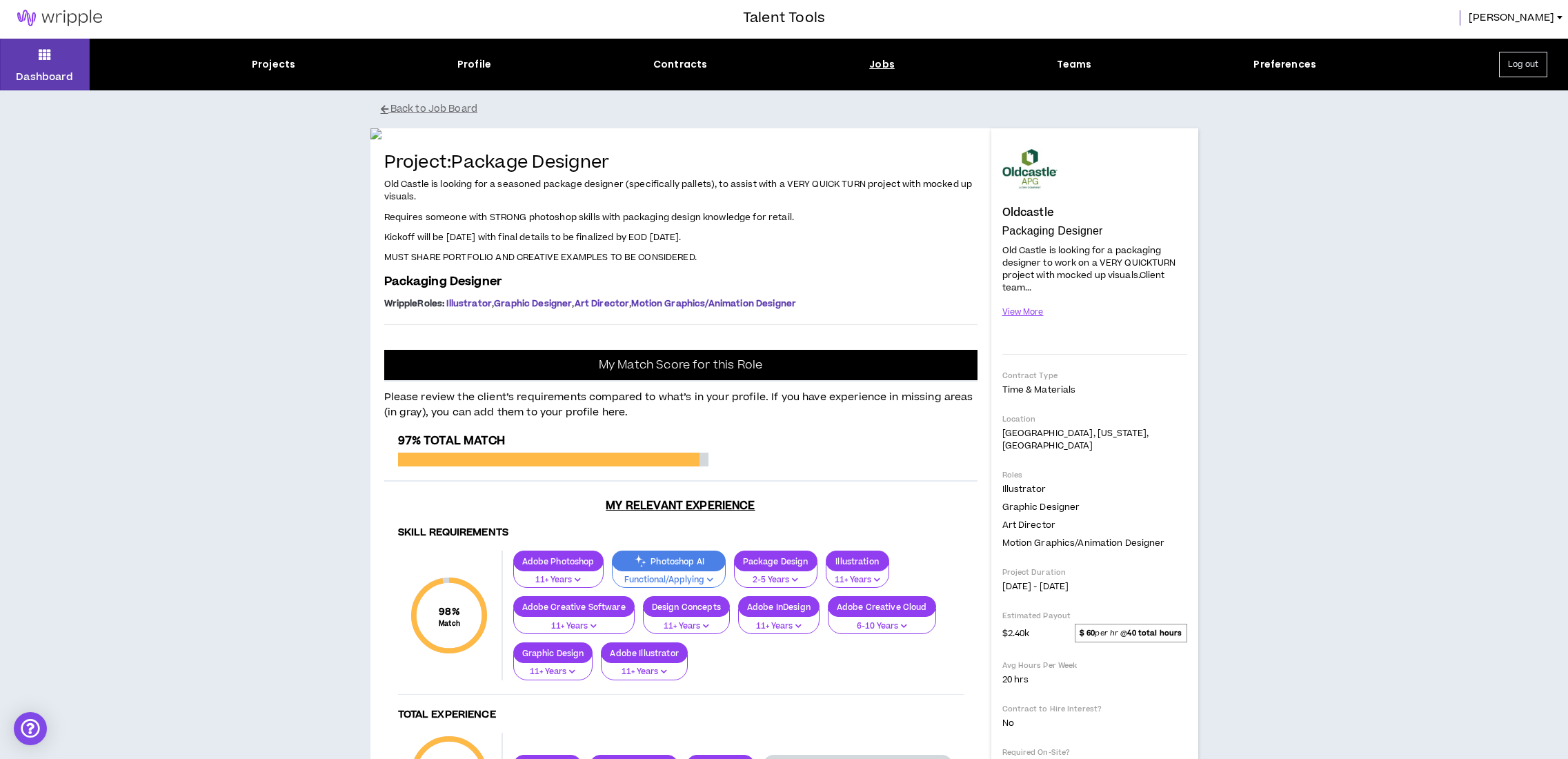
scroll to position [10, 0]
